Goal: Transaction & Acquisition: Purchase product/service

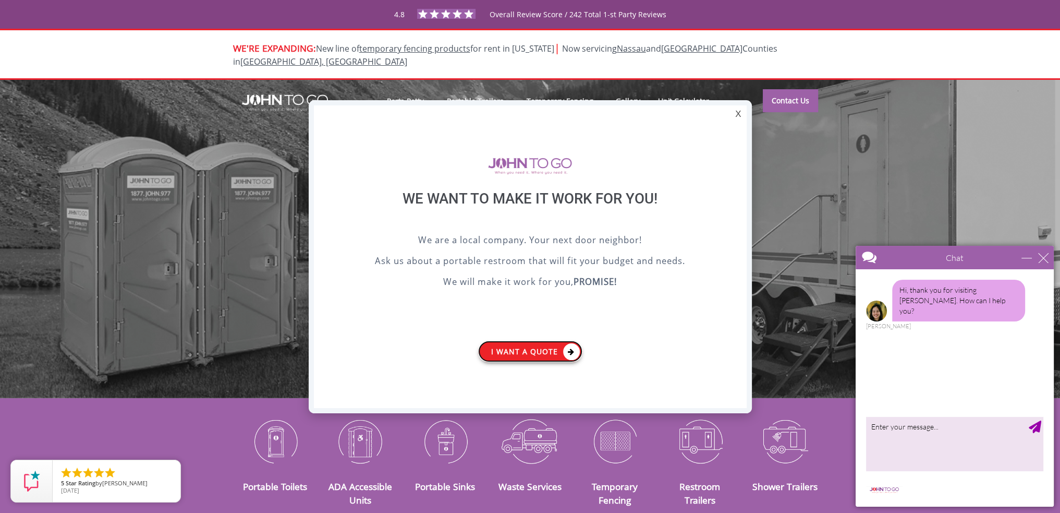
click at [529, 352] on link "I want a Quote" at bounding box center [530, 351] width 104 height 21
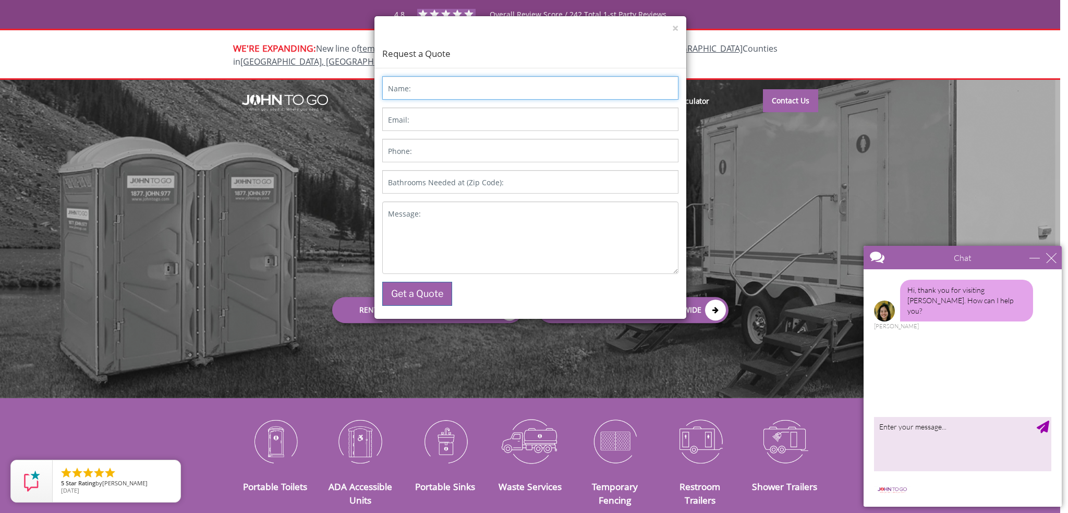
click at [435, 85] on input "Name:" at bounding box center [530, 87] width 296 height 23
type input "[PERSON_NAME]"
type input "[PERSON_NAME][EMAIL_ADDRESS][DOMAIN_NAME]"
type input "2076224741"
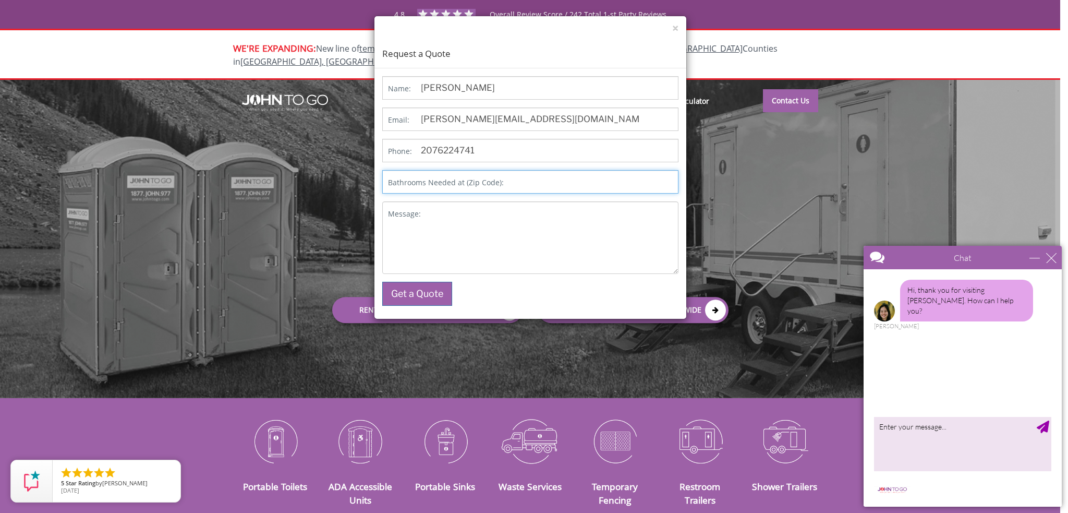
type input "04330"
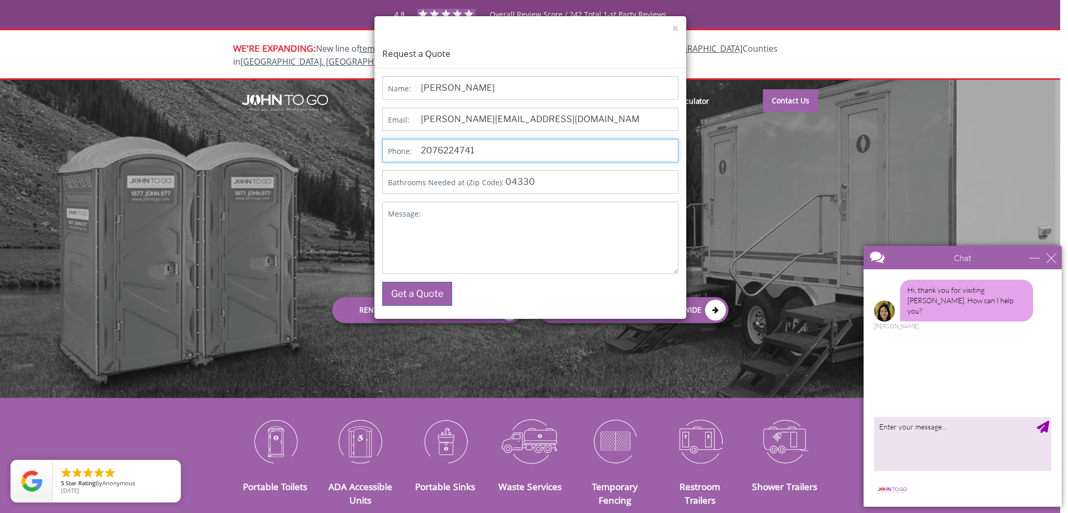
click at [485, 155] on input "2076224741" at bounding box center [530, 150] width 296 height 23
type input "2076505679"
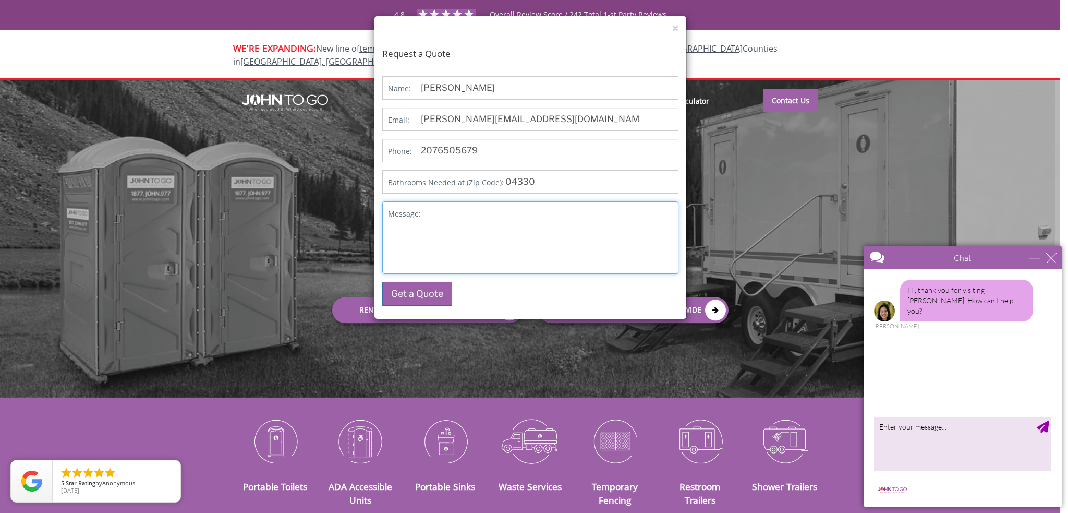
click at [451, 219] on textarea "Message:" at bounding box center [530, 237] width 296 height 73
click at [413, 224] on textarea "Message:" at bounding box center [530, 237] width 296 height 73
click at [272, 423] on div "× Request a Quote Name: [PERSON_NAME] Email: [PERSON_NAME][EMAIL_ADDRESS][DOMAI…" at bounding box center [534, 256] width 1068 height 513
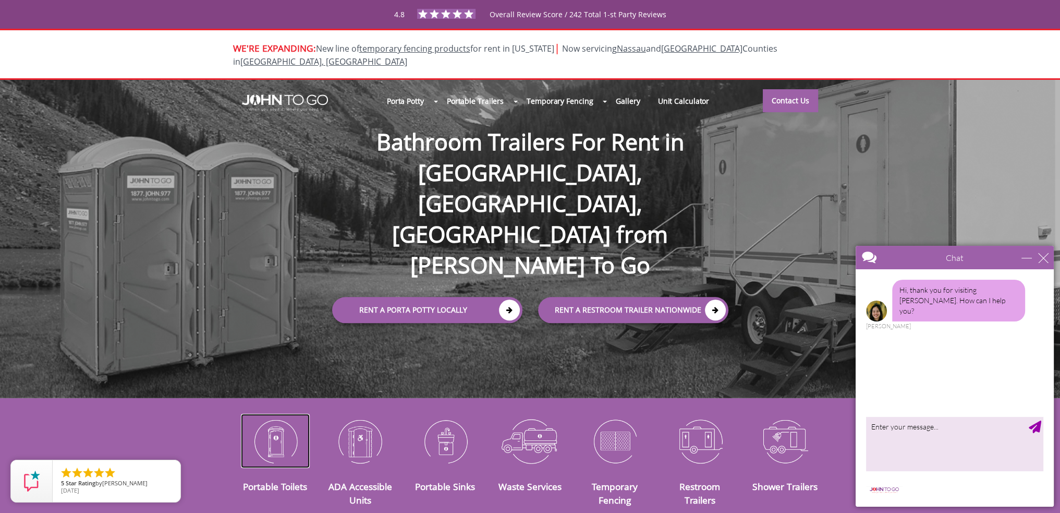
click at [271, 417] on img at bounding box center [275, 441] width 69 height 54
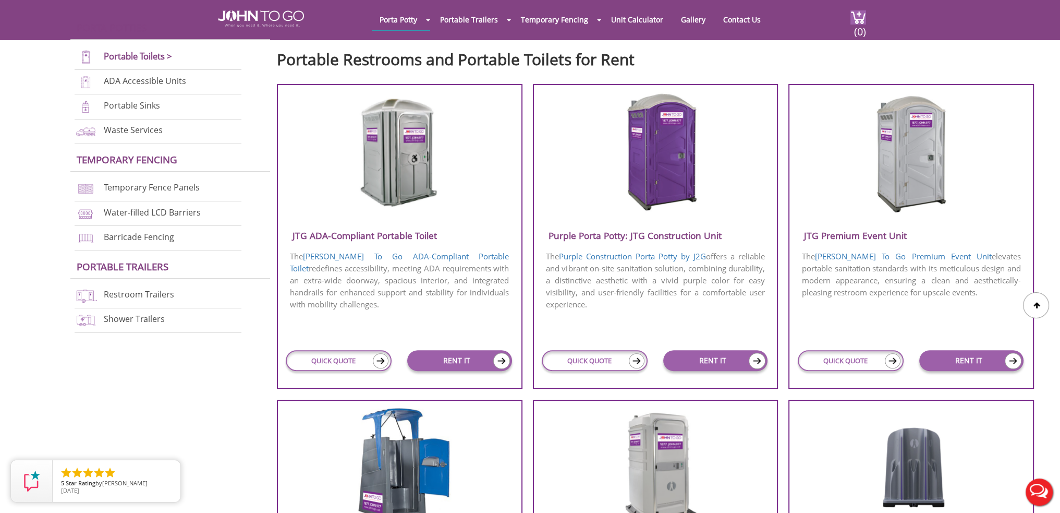
scroll to position [365, 0]
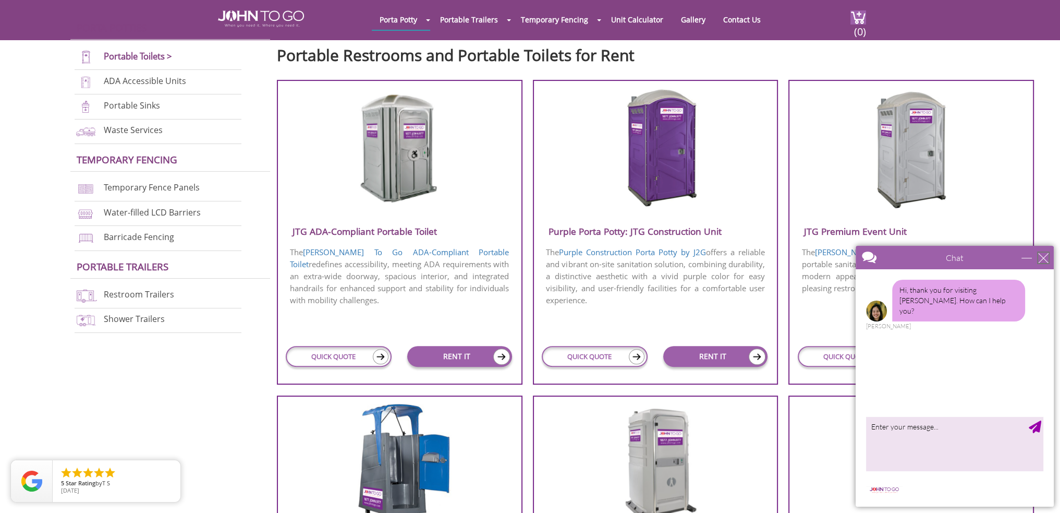
click at [1047, 252] on div "close" at bounding box center [1044, 257] width 10 height 10
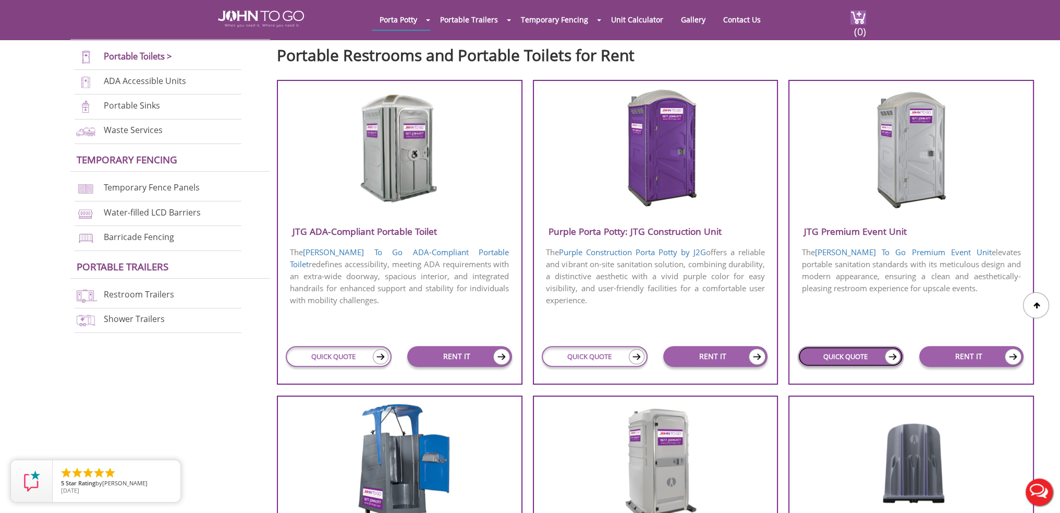
click at [827, 354] on link "QUICK QUOTE" at bounding box center [851, 356] width 106 height 21
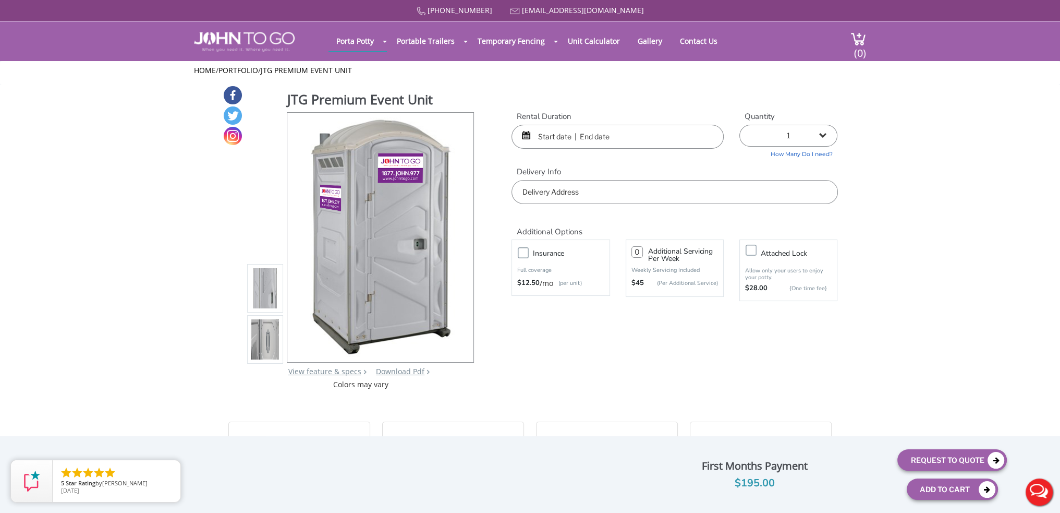
click at [532, 135] on input "text" at bounding box center [618, 137] width 212 height 24
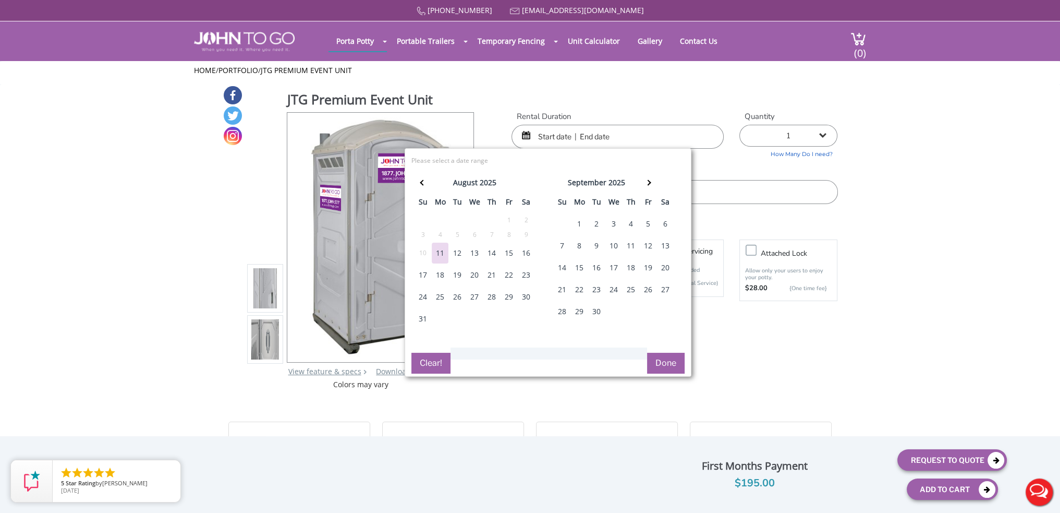
click at [491, 250] on div "14" at bounding box center [492, 253] width 17 height 21
click at [511, 254] on div "15" at bounding box center [509, 253] width 17 height 21
type input "08/14/2025 to 08/15/2025"
click at [799, 127] on select "1 2 (5% discount) 3 (8% discount) 4 (10% discount) 5 (12% discount) 6 (12% disc…" at bounding box center [789, 136] width 98 height 22
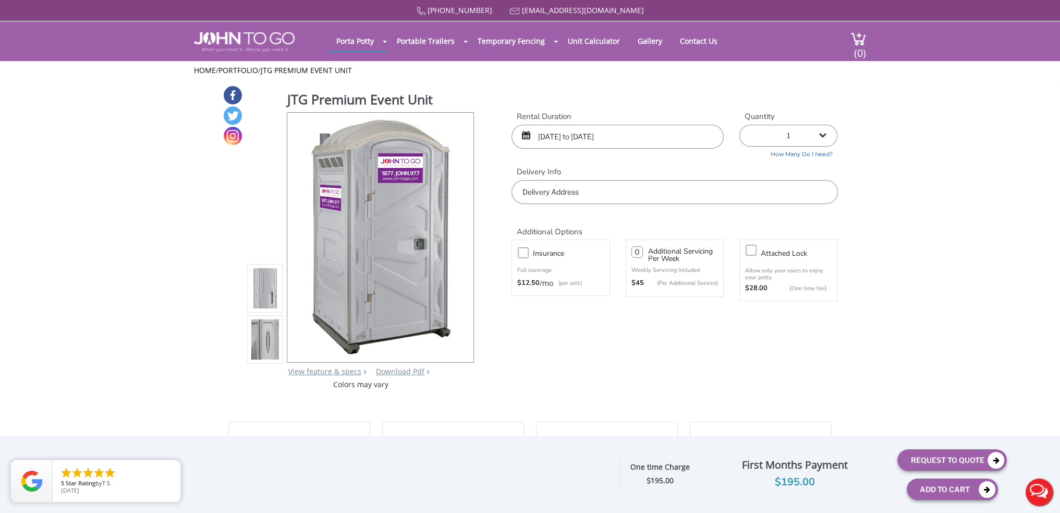
select select "3"
click at [740, 125] on select "1 2 (5% discount) 3 (8% discount) 4 (10% discount) 5 (12% discount) 6 (12% disc…" at bounding box center [789, 136] width 98 height 22
click at [633, 187] on input "text" at bounding box center [675, 192] width 326 height 24
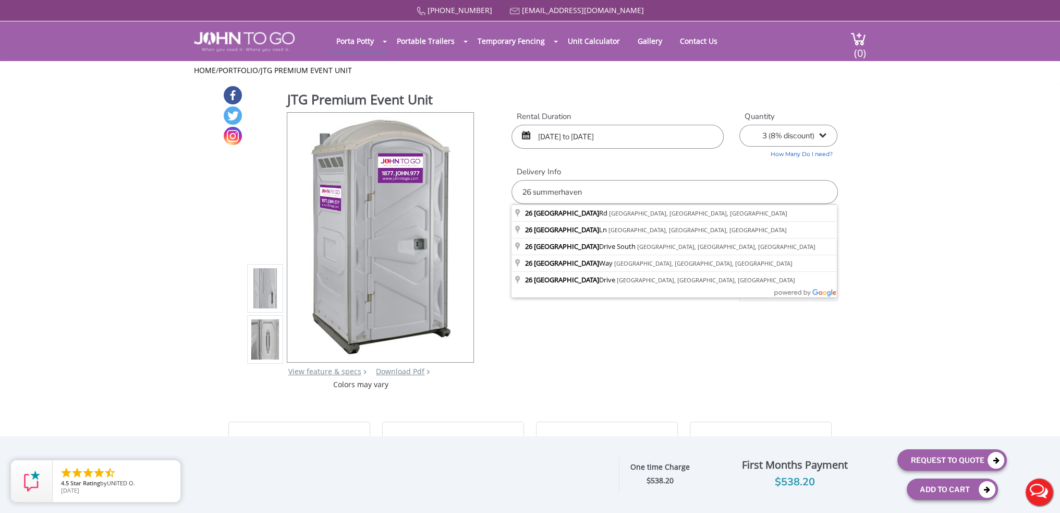
type input "26 Summerhaven Rd, Augusta, ME, USA"
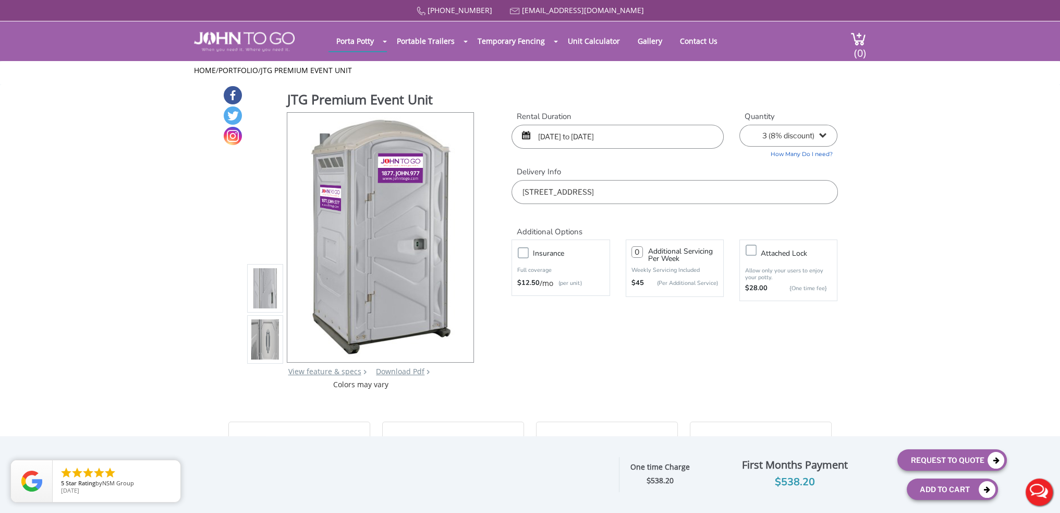
click at [528, 254] on label "Insurance" at bounding box center [571, 253] width 87 height 13
click at [0, 0] on input "Insurance" at bounding box center [0, 0] width 0 height 0
click at [528, 249] on label "Insurance" at bounding box center [571, 253] width 87 height 13
click at [0, 0] on input "Insurance" at bounding box center [0, 0] width 0 height 0
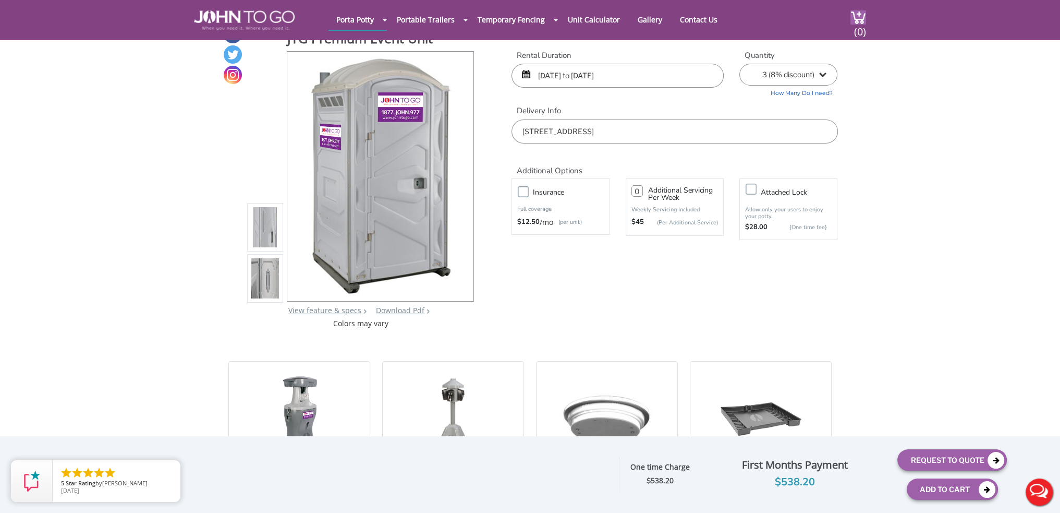
scroll to position [52, 0]
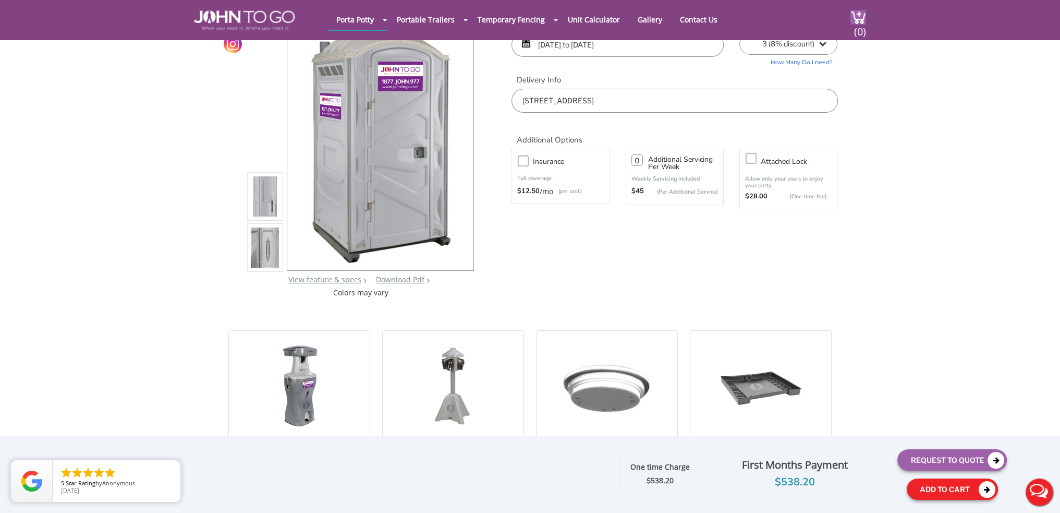
click at [939, 492] on button "Add To Cart" at bounding box center [952, 488] width 91 height 21
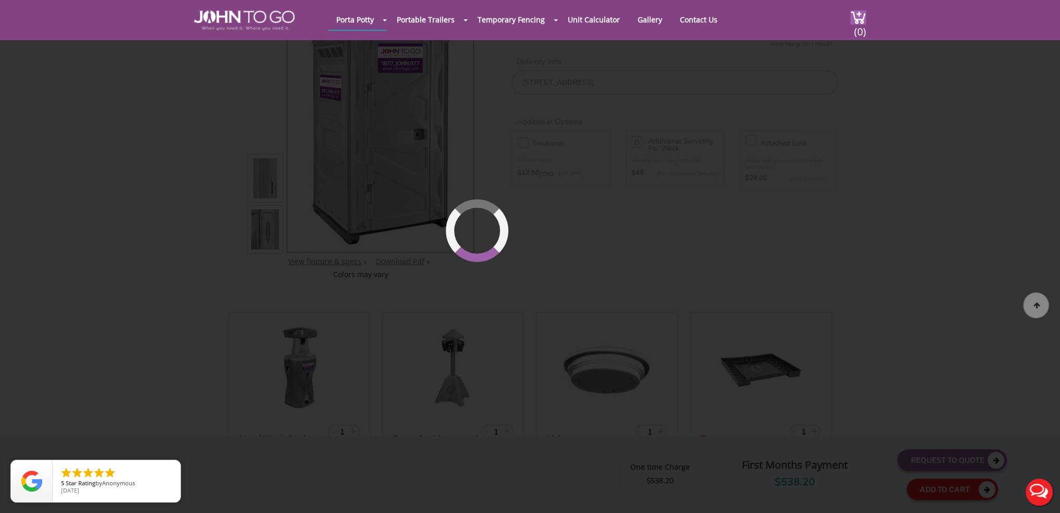
scroll to position [71, 0]
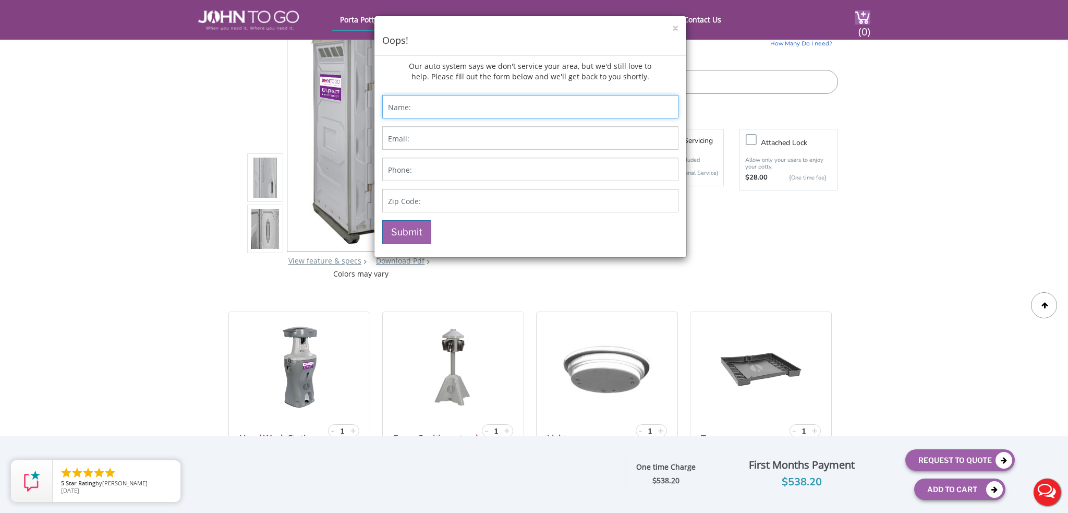
click at [420, 108] on input "Contact form" at bounding box center [530, 106] width 296 height 23
click at [674, 29] on button "×" at bounding box center [675, 28] width 6 height 11
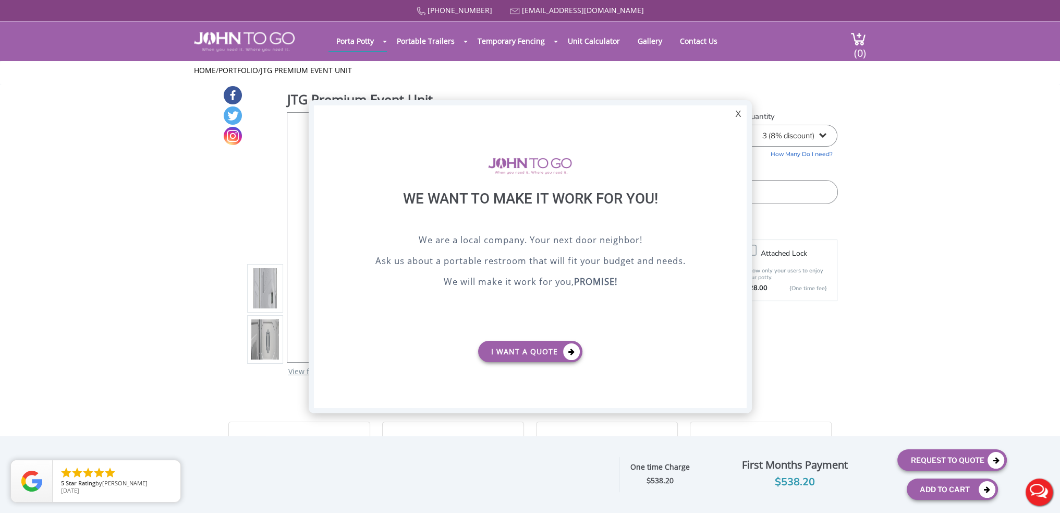
scroll to position [0, 0]
click at [740, 115] on div "X" at bounding box center [738, 114] width 16 height 18
